Goal: Information Seeking & Learning: Learn about a topic

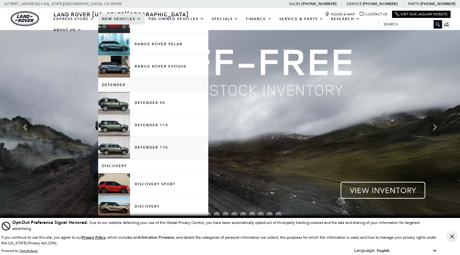
scroll to position [65, 0]
click at [161, 147] on link "Defender 130" at bounding box center [153, 147] width 110 height 22
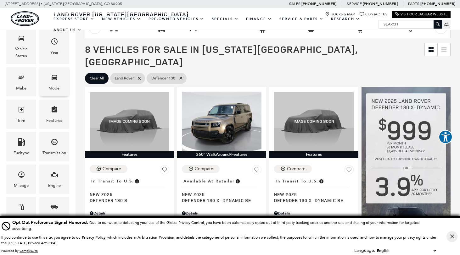
scroll to position [92, 0]
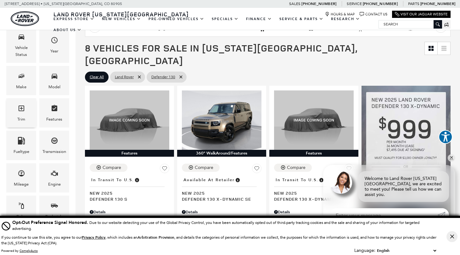
click at [25, 111] on div "Trim" at bounding box center [21, 112] width 30 height 29
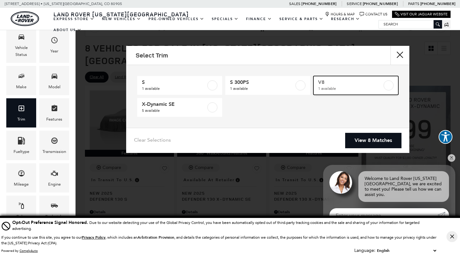
click at [389, 83] on label at bounding box center [388, 85] width 10 height 10
type input "$134,060"
checkbox input "true"
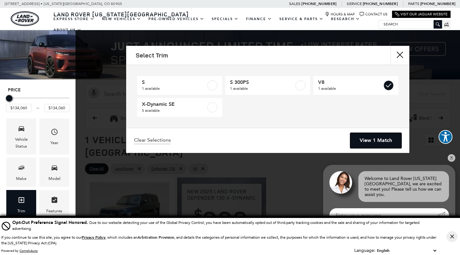
click at [373, 142] on link "View 1 Match" at bounding box center [375, 140] width 51 height 15
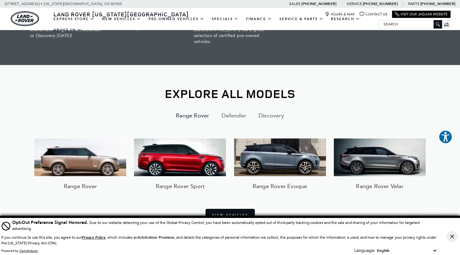
scroll to position [401, 0]
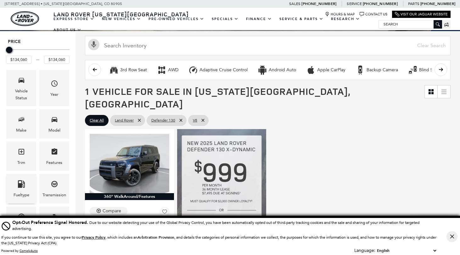
scroll to position [17, 0]
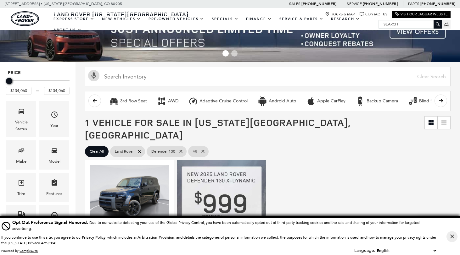
click at [204, 149] on icon at bounding box center [202, 151] width 5 height 5
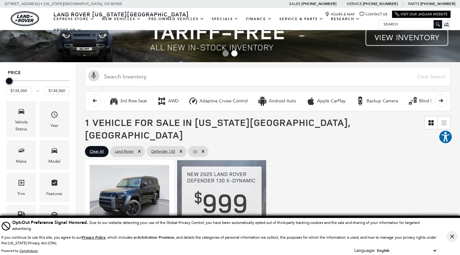
type input "$84,879"
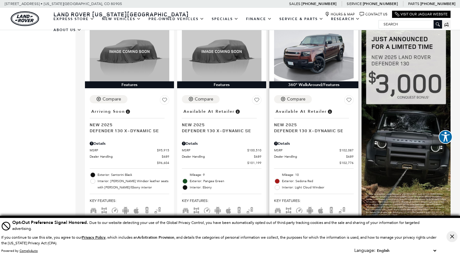
scroll to position [412, 0]
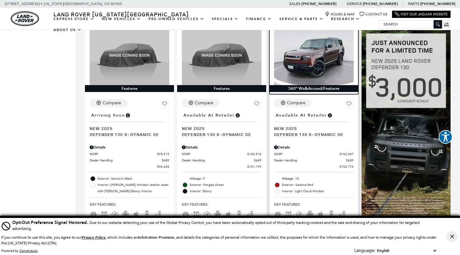
click at [312, 61] on img at bounding box center [314, 55] width 80 height 60
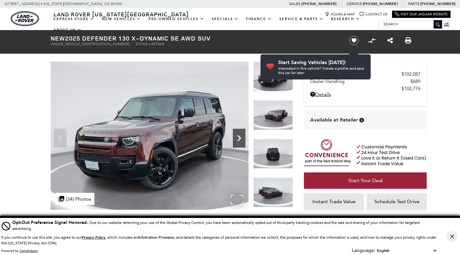
click at [240, 139] on icon "Next" at bounding box center [239, 138] width 4 height 6
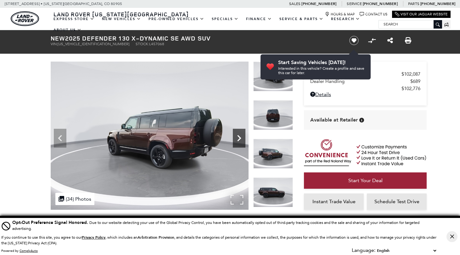
click at [240, 139] on icon "Next" at bounding box center [239, 138] width 4 height 6
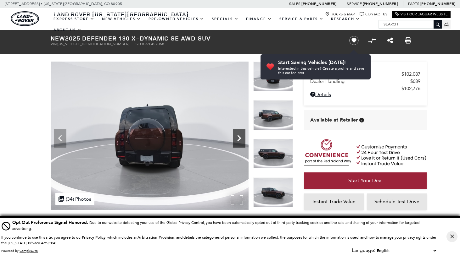
click at [240, 139] on icon "Next" at bounding box center [239, 138] width 4 height 6
